Goal: Communication & Community: Participate in discussion

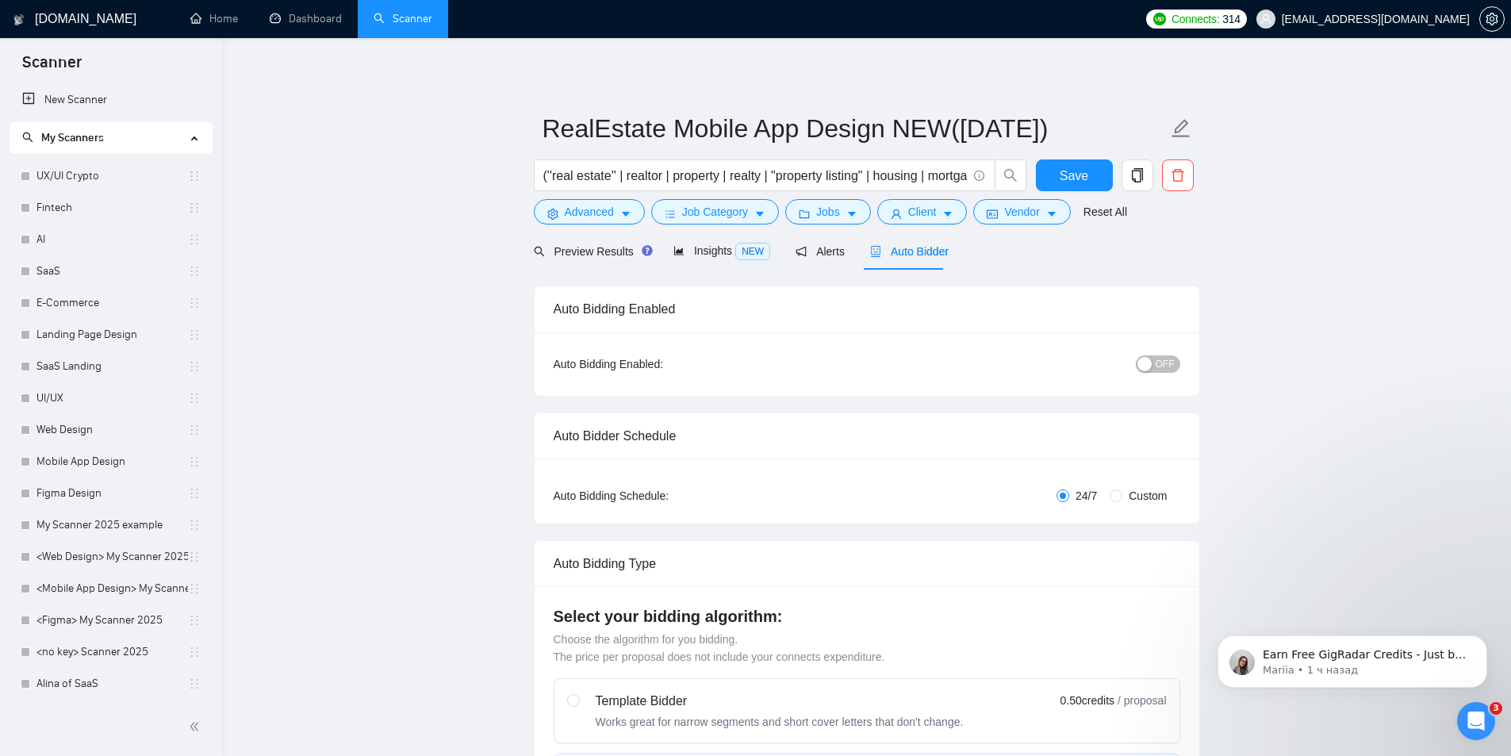
scroll to position [636, 0]
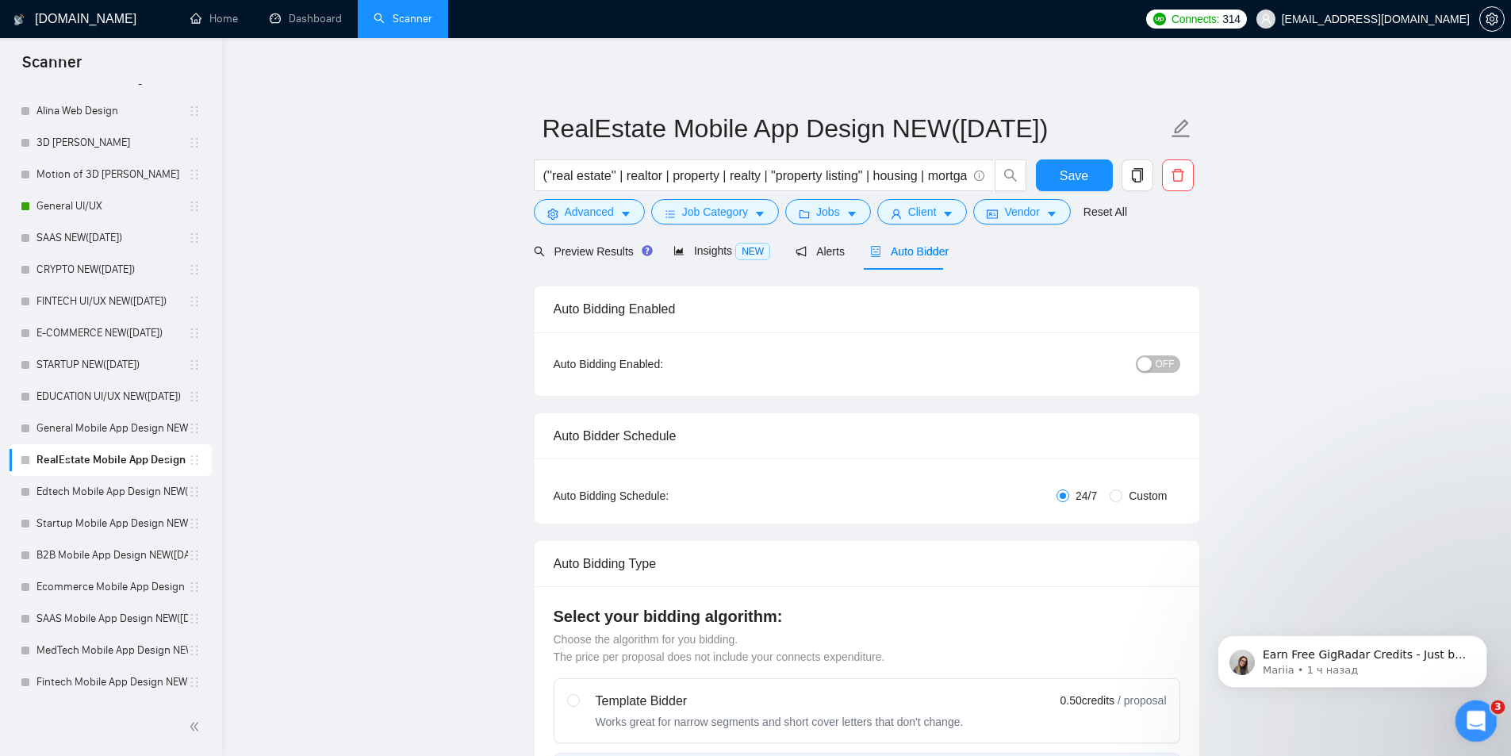
click at [1468, 701] on div "Открыть службу сообщений Intercom" at bounding box center [1474, 719] width 52 height 52
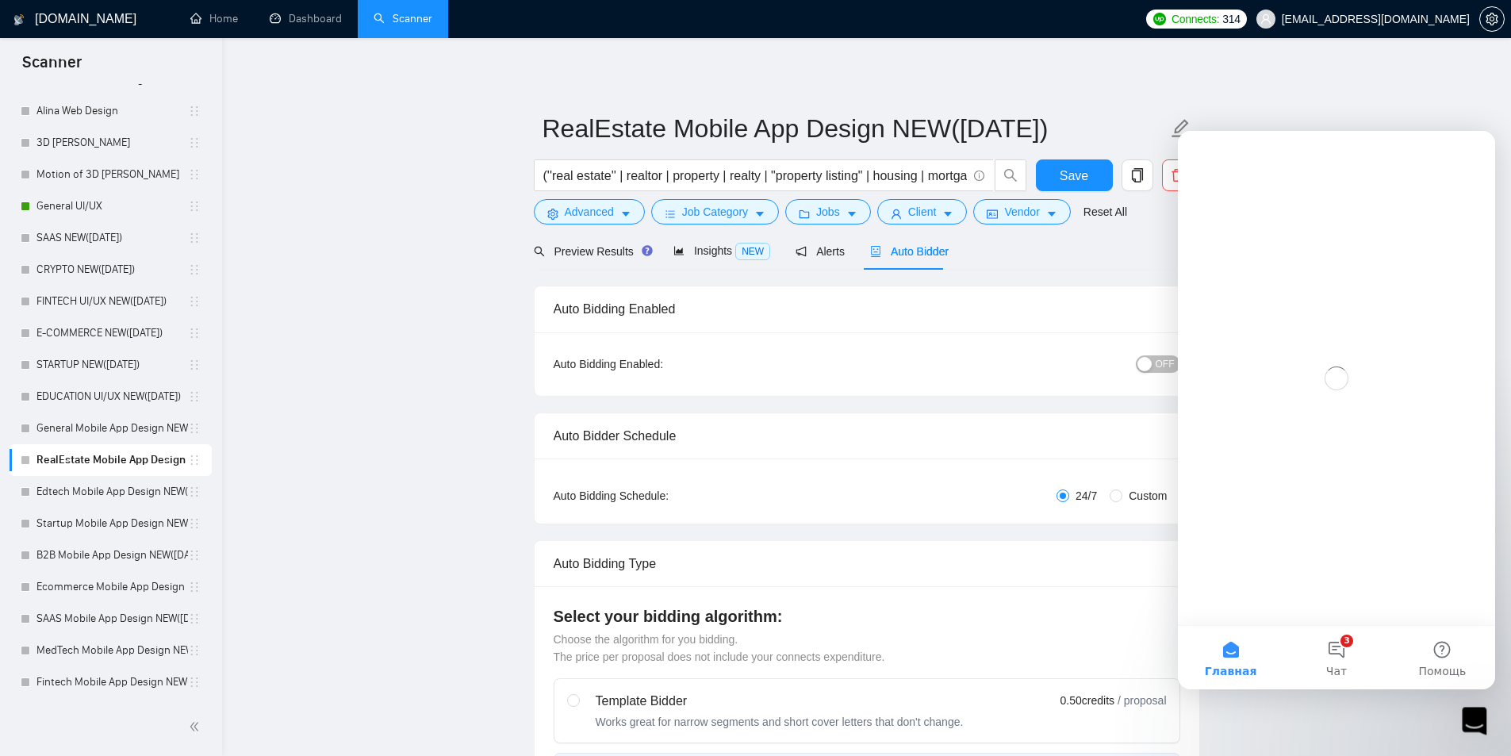
scroll to position [0, 0]
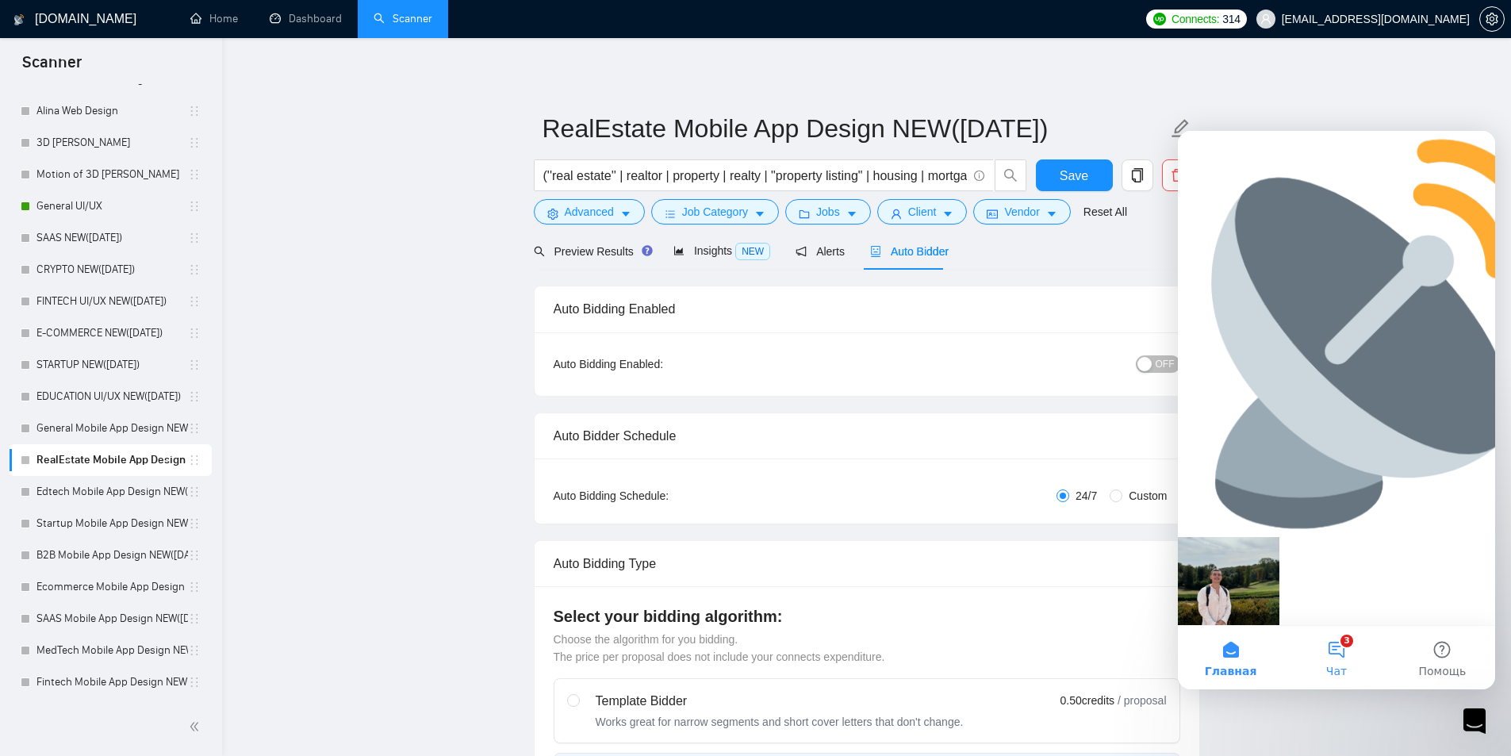
click at [1321, 660] on button "3 Чат" at bounding box center [1336, 657] width 106 height 63
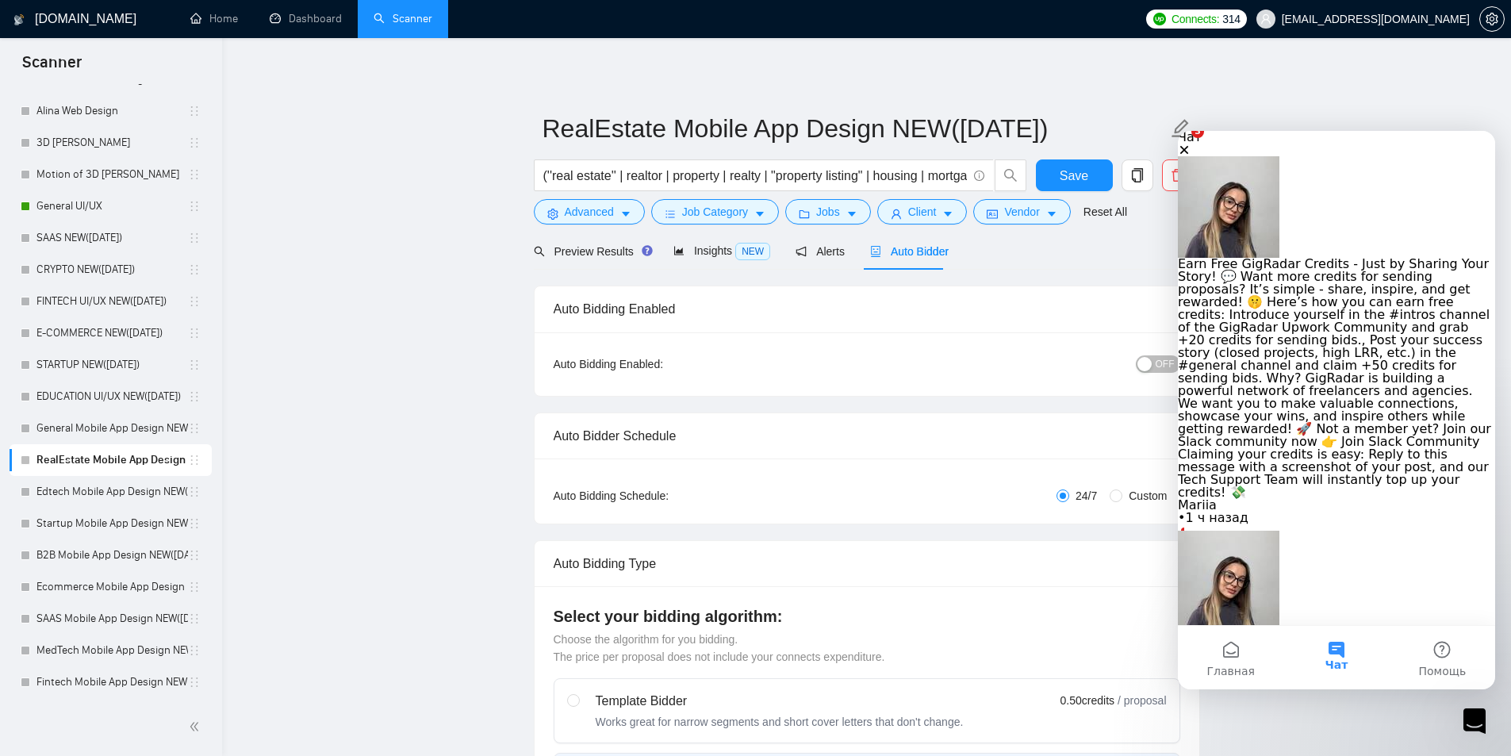
click at [1314, 512] on div "• 1 ч назад" at bounding box center [1336, 518] width 317 height 13
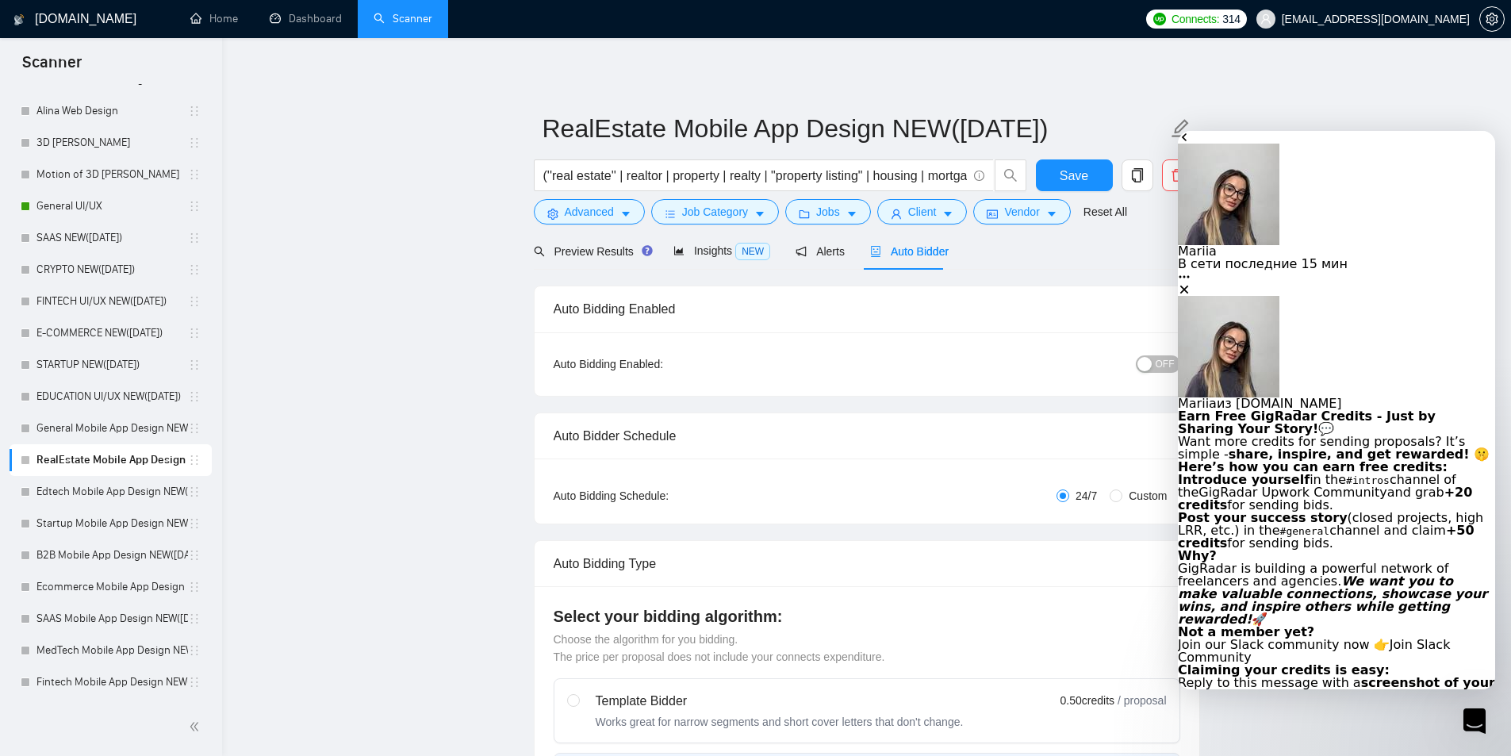
click at [1191, 144] on icon "go back" at bounding box center [1184, 137] width 13 height 13
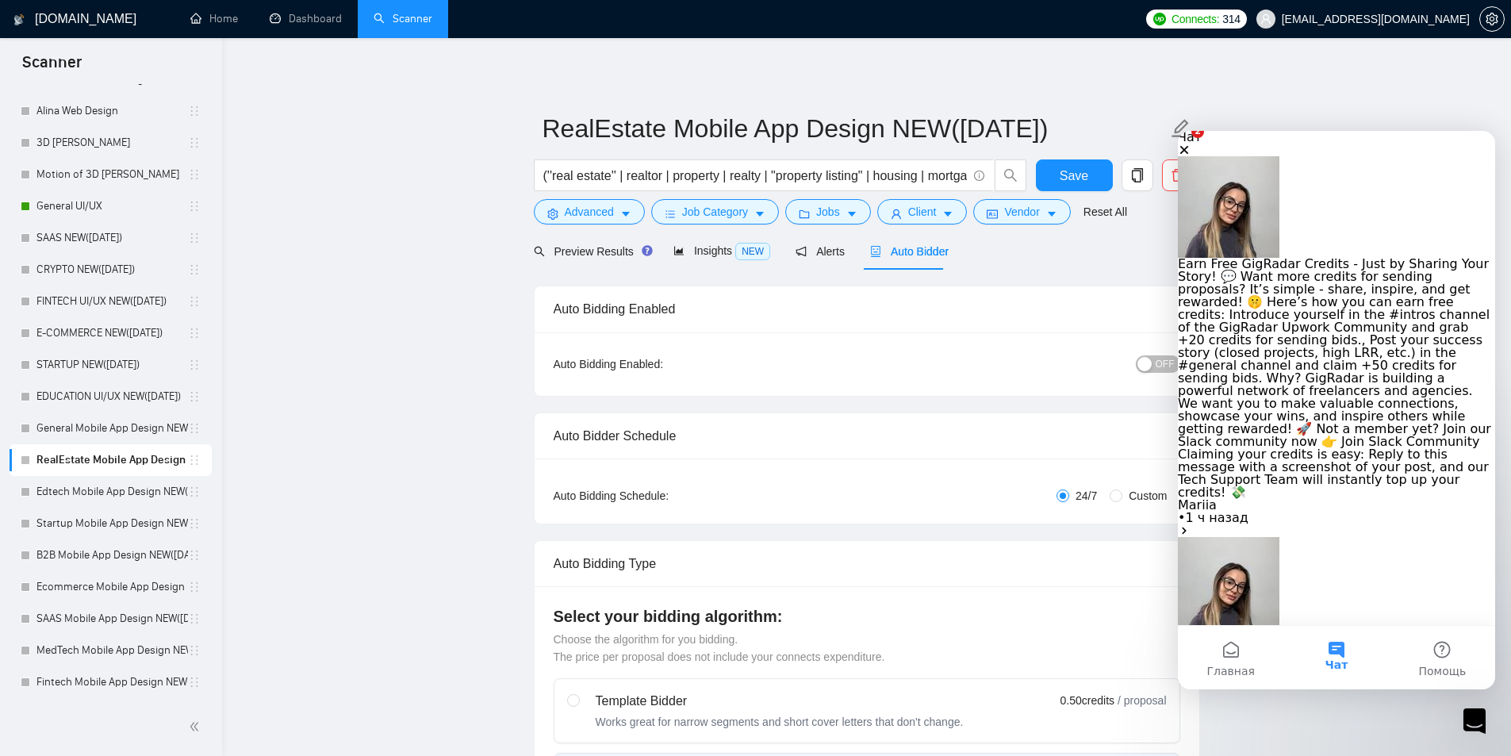
click at [1319, 637] on span "Earn Free GigRadar Credits - Just by Sharing Your Story! 💬 Want more credits fo…" at bounding box center [1334, 759] width 313 height 244
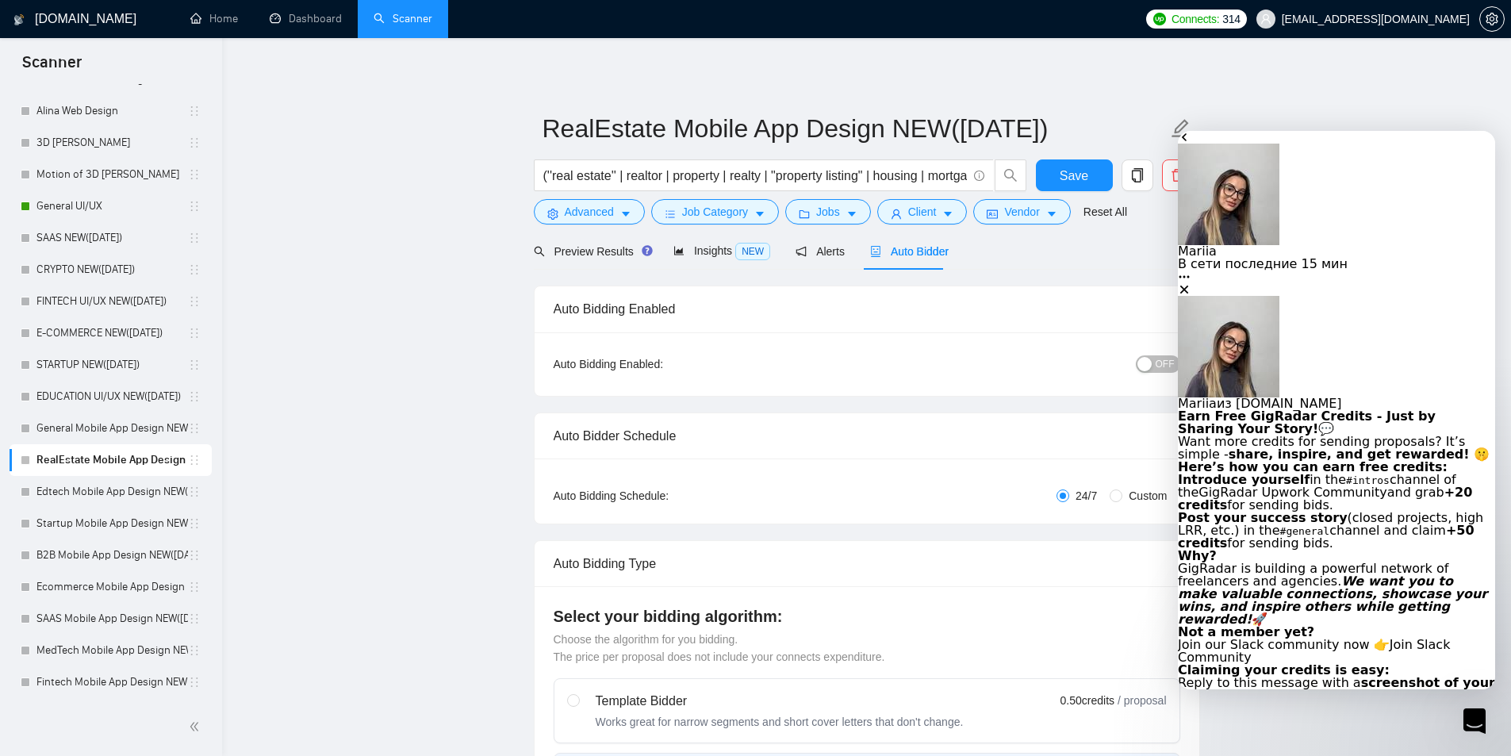
click at [1191, 144] on icon "go back" at bounding box center [1184, 137] width 13 height 13
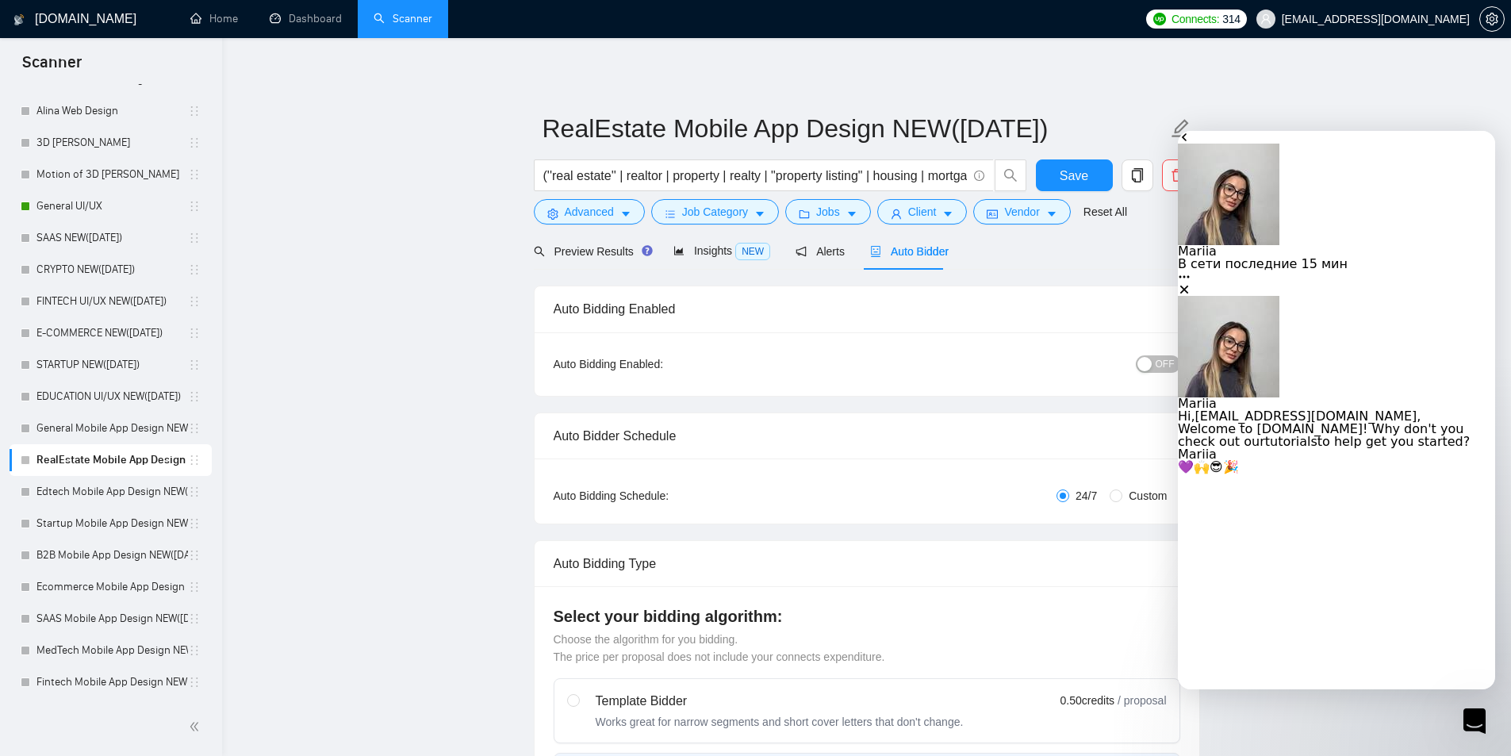
click at [1191, 144] on icon "go back" at bounding box center [1184, 137] width 13 height 13
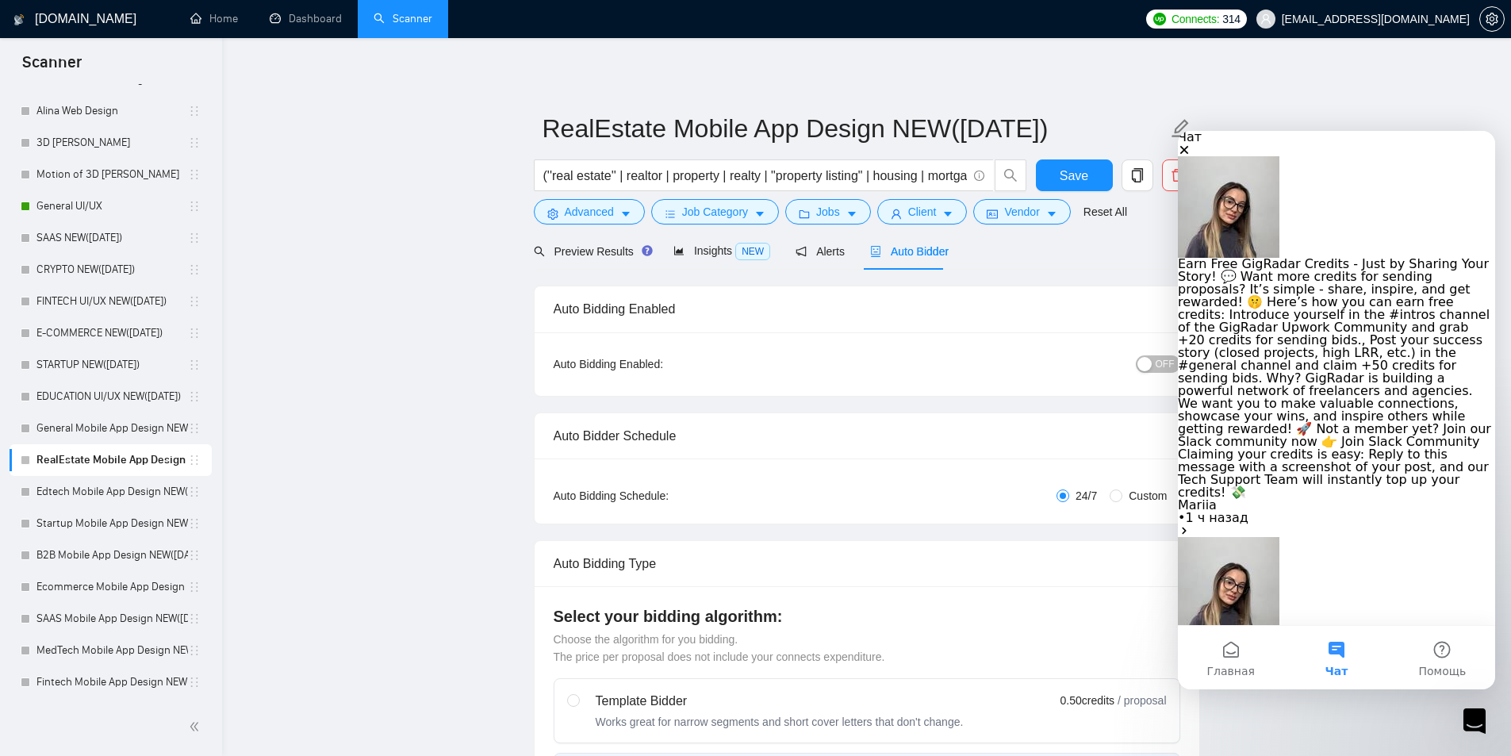
click at [1189, 155] on icon "Закрыть" at bounding box center [1184, 150] width 9 height 9
